Goal: Find contact information: Find contact information

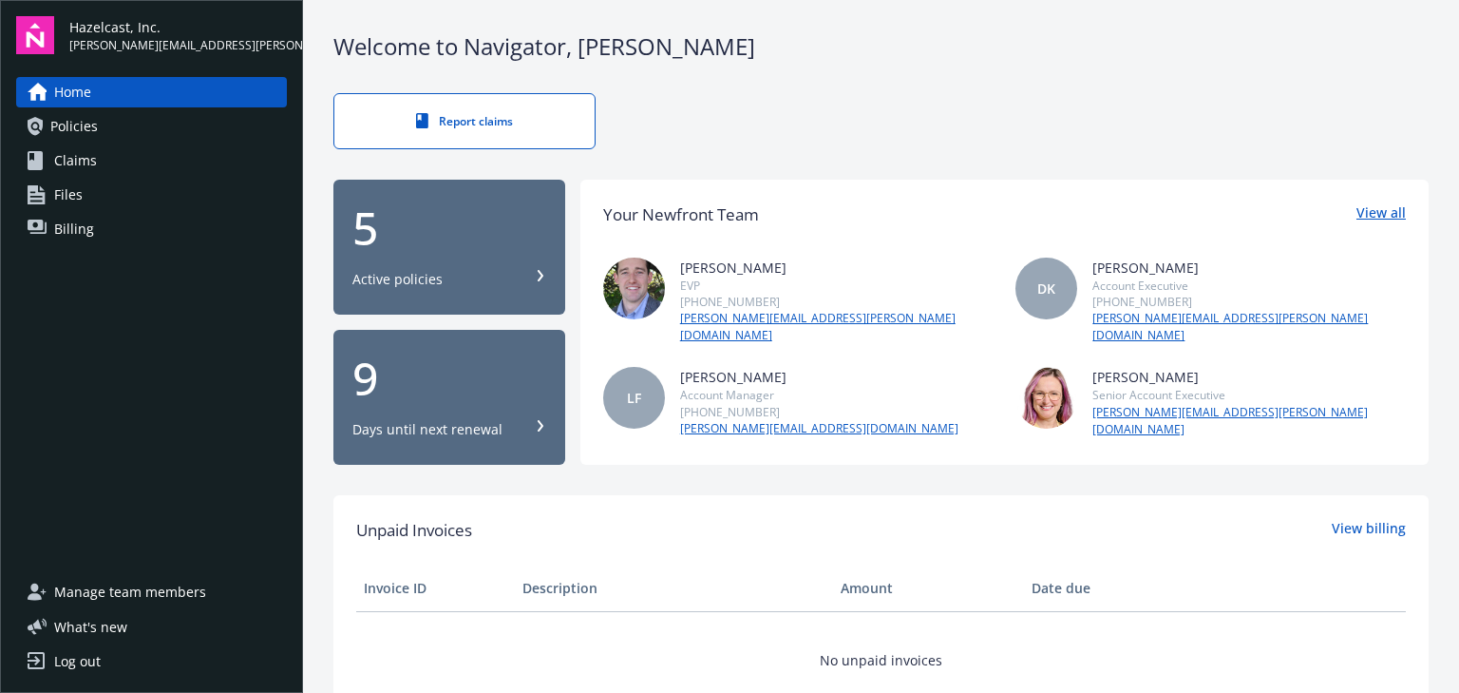
click at [1360, 209] on link "View all" at bounding box center [1381, 214] width 49 height 25
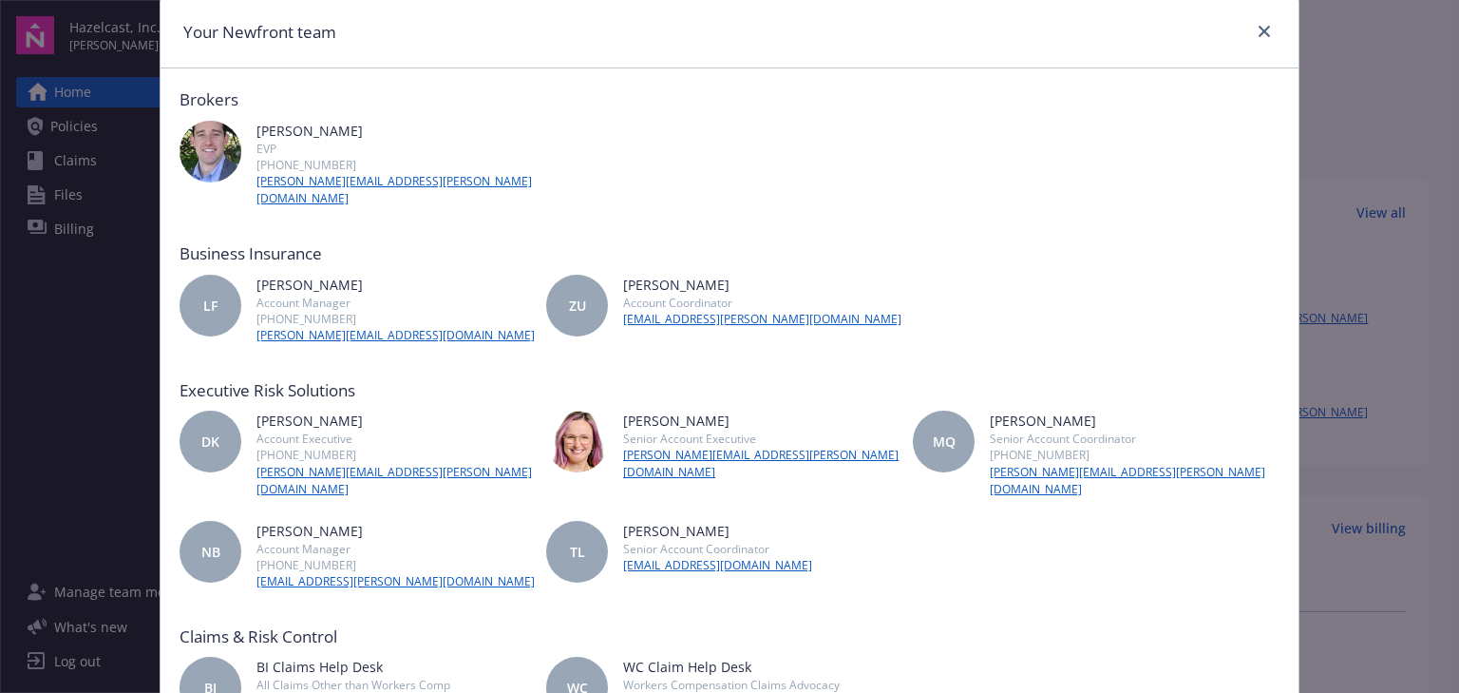
scroll to position [160, 0]
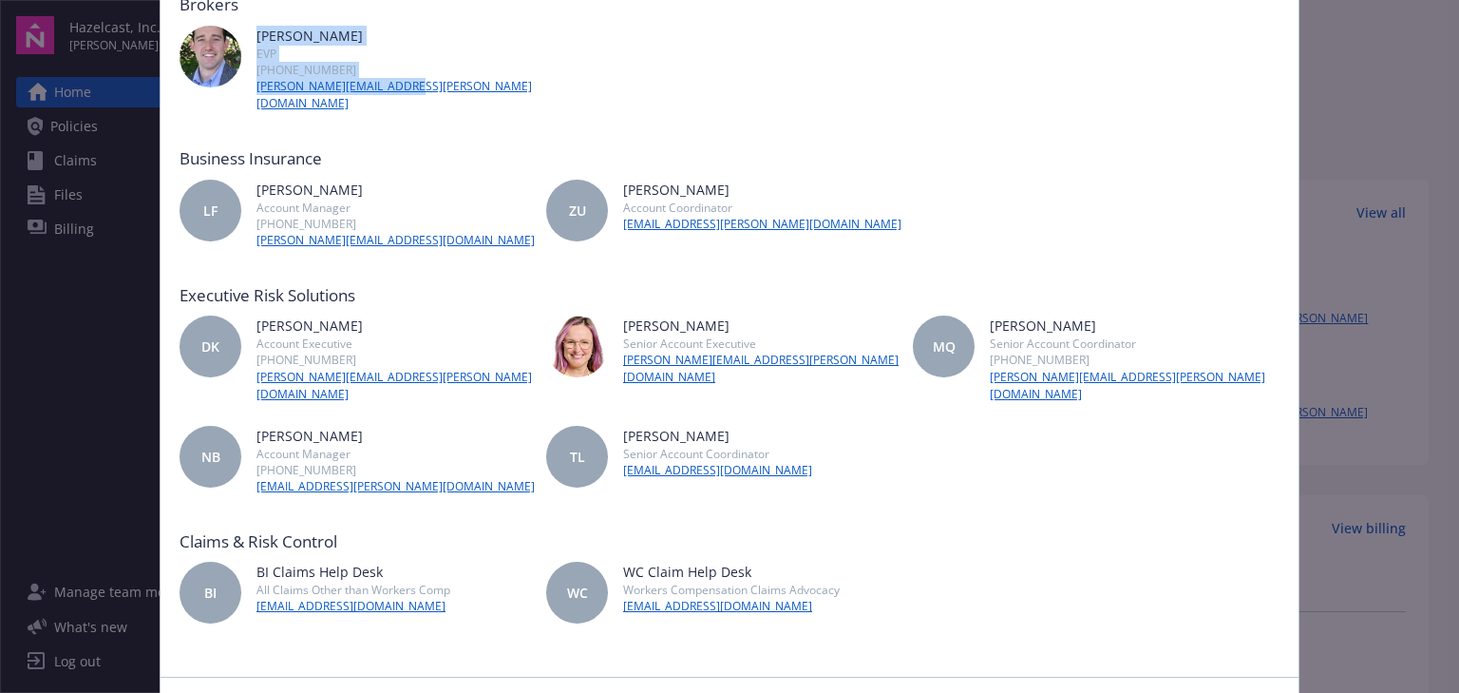
drag, startPoint x: 252, startPoint y: 37, endPoint x: 430, endPoint y: 82, distance: 184.1
click at [430, 82] on div "[PERSON_NAME] EVP [PHONE_NUMBER] [PERSON_NAME][EMAIL_ADDRESS][PERSON_NAME][DOMA…" at bounding box center [363, 69] width 367 height 86
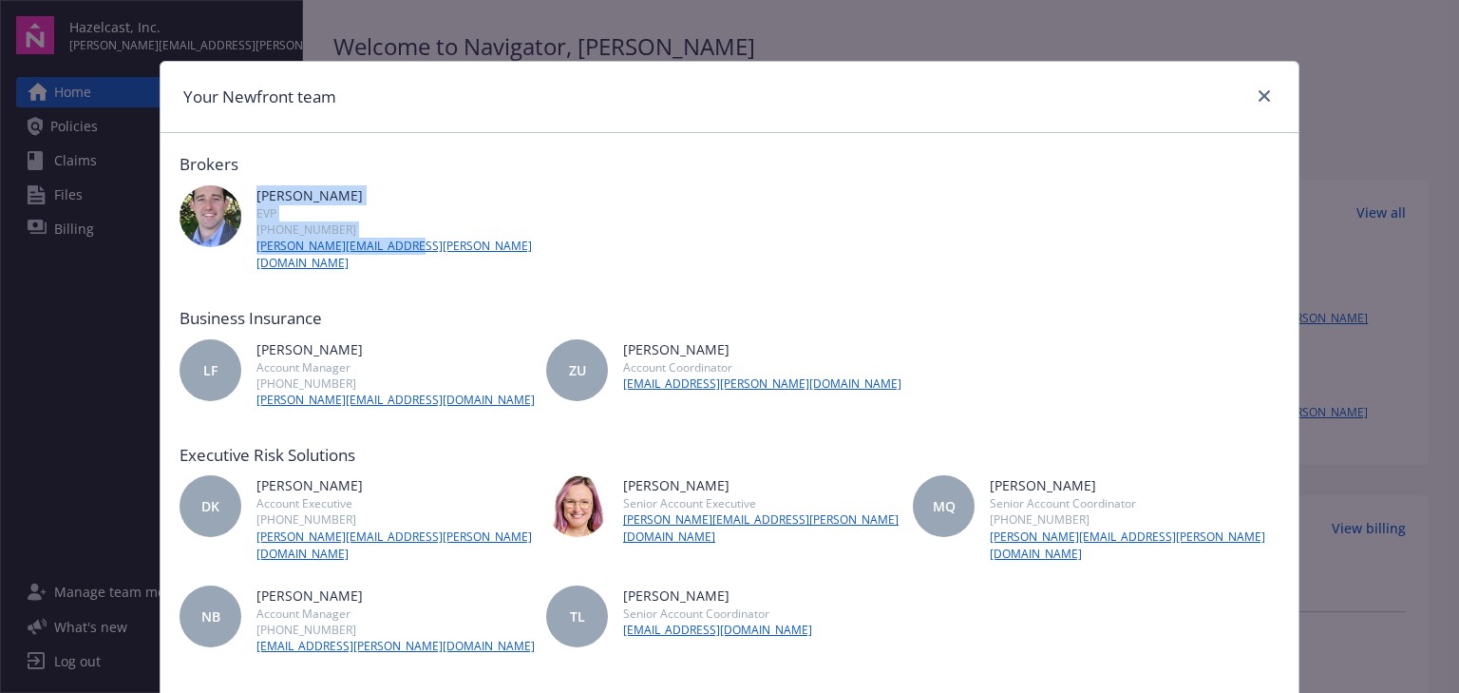
copy div "[PERSON_NAME] EVP [PHONE_NUMBER] [PERSON_NAME][EMAIL_ADDRESS][PERSON_NAME][DOMA…"
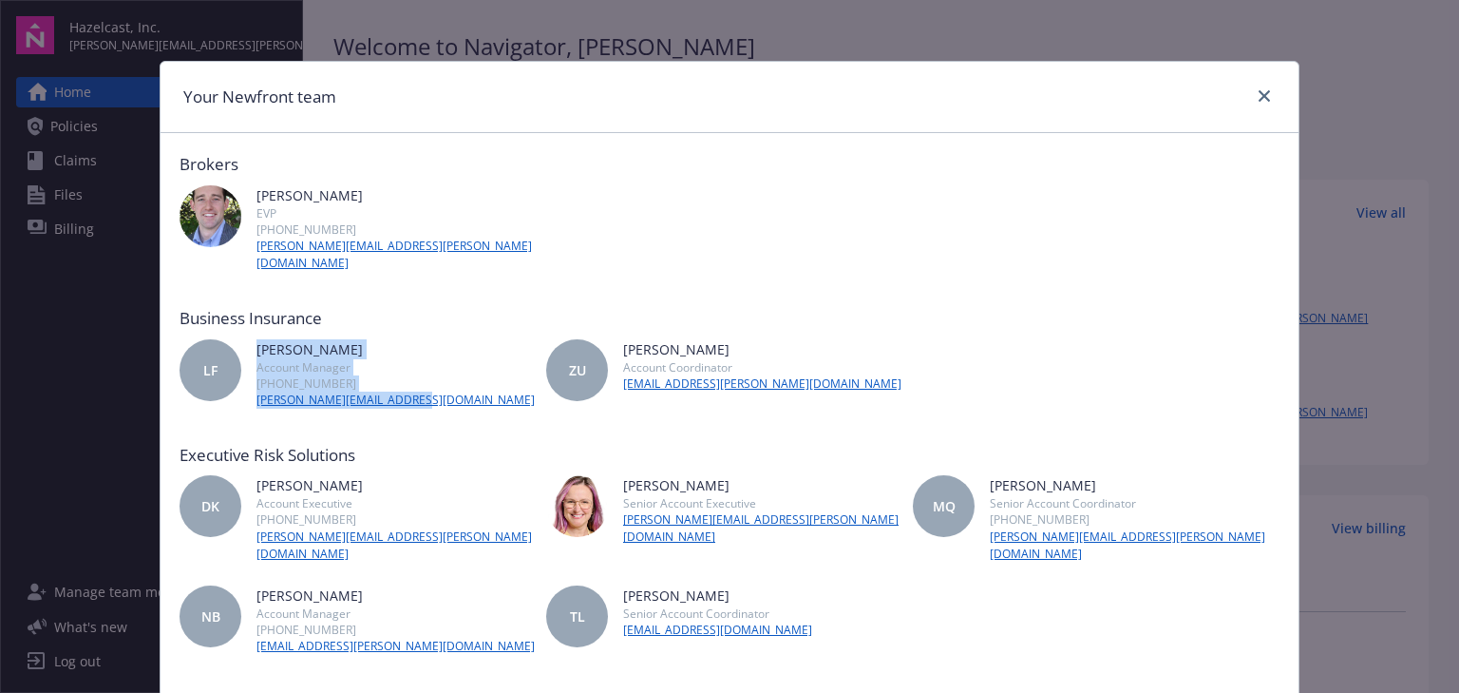
drag, startPoint x: 409, startPoint y: 383, endPoint x: 246, endPoint y: 335, distance: 169.3
click at [246, 339] on div "LF [PERSON_NAME] Account Manager [PHONE_NUMBER] [PERSON_NAME][EMAIL_ADDRESS][DO…" at bounding box center [363, 373] width 367 height 69
copy div "[PERSON_NAME] Account Manager [PHONE_NUMBER] [PERSON_NAME][EMAIL_ADDRESS][DOMAI…"
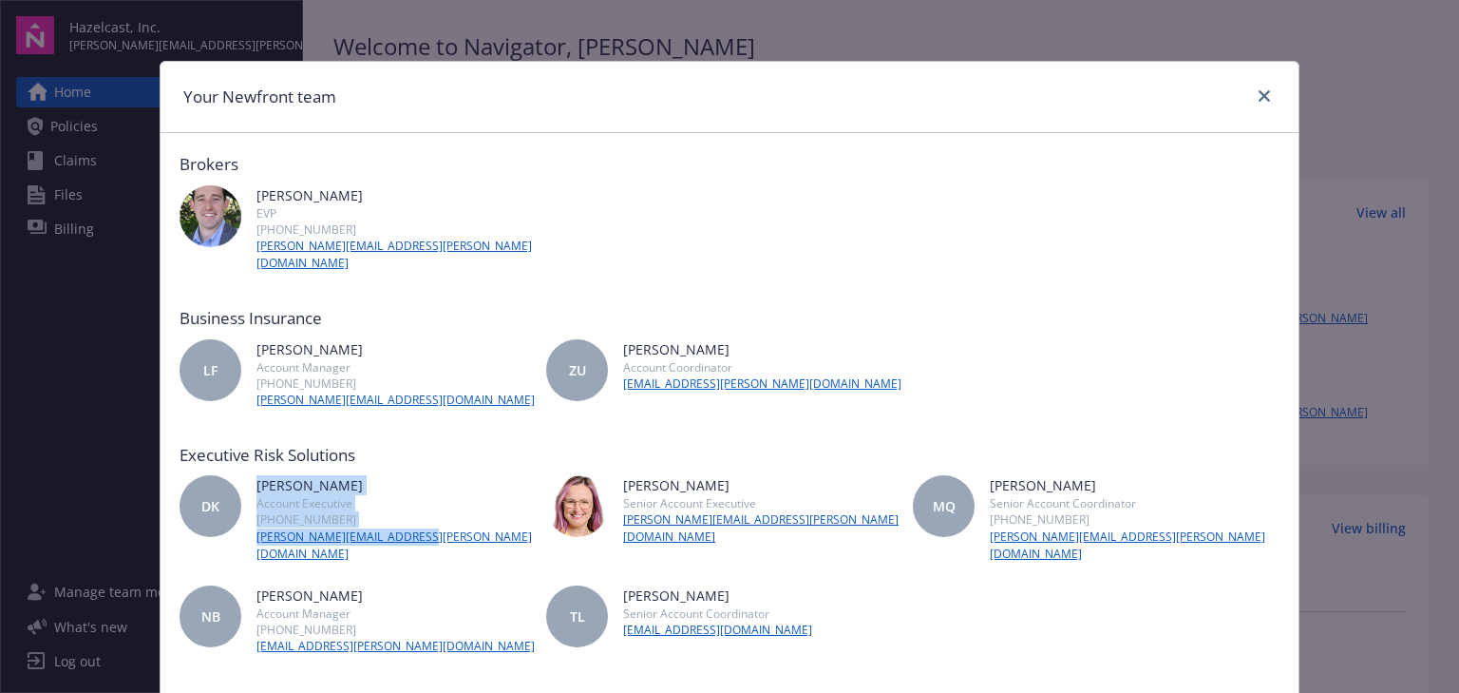
drag, startPoint x: 343, startPoint y: 516, endPoint x: 240, endPoint y: 475, distance: 110.4
click at [240, 475] on div "DK [PERSON_NAME] Account Executive [PHONE_NUMBER] [PERSON_NAME][EMAIL_ADDRESS][…" at bounding box center [363, 518] width 367 height 86
copy div "[PERSON_NAME] Account Executive [PHONE_NUMBER] [PERSON_NAME][EMAIL_ADDRESS][PER…"
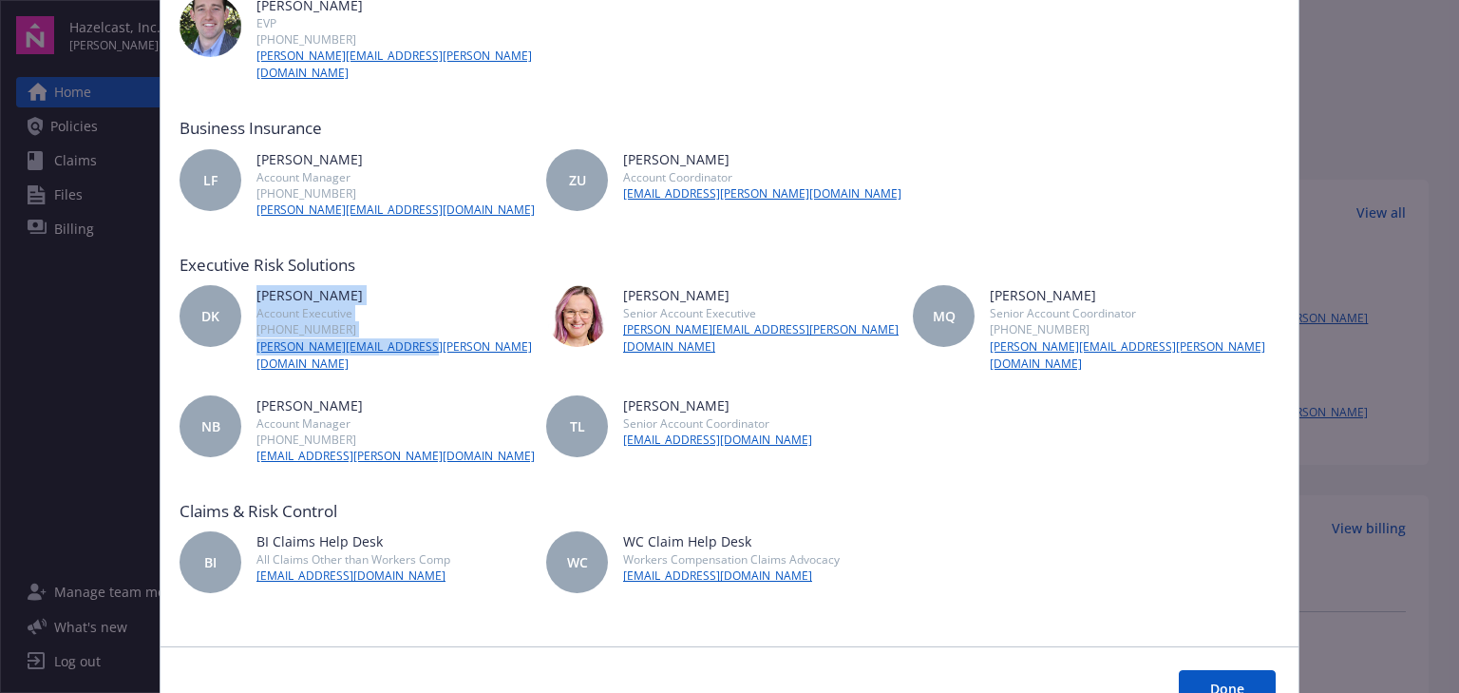
scroll to position [255, 0]
